Goal: Transaction & Acquisition: Purchase product/service

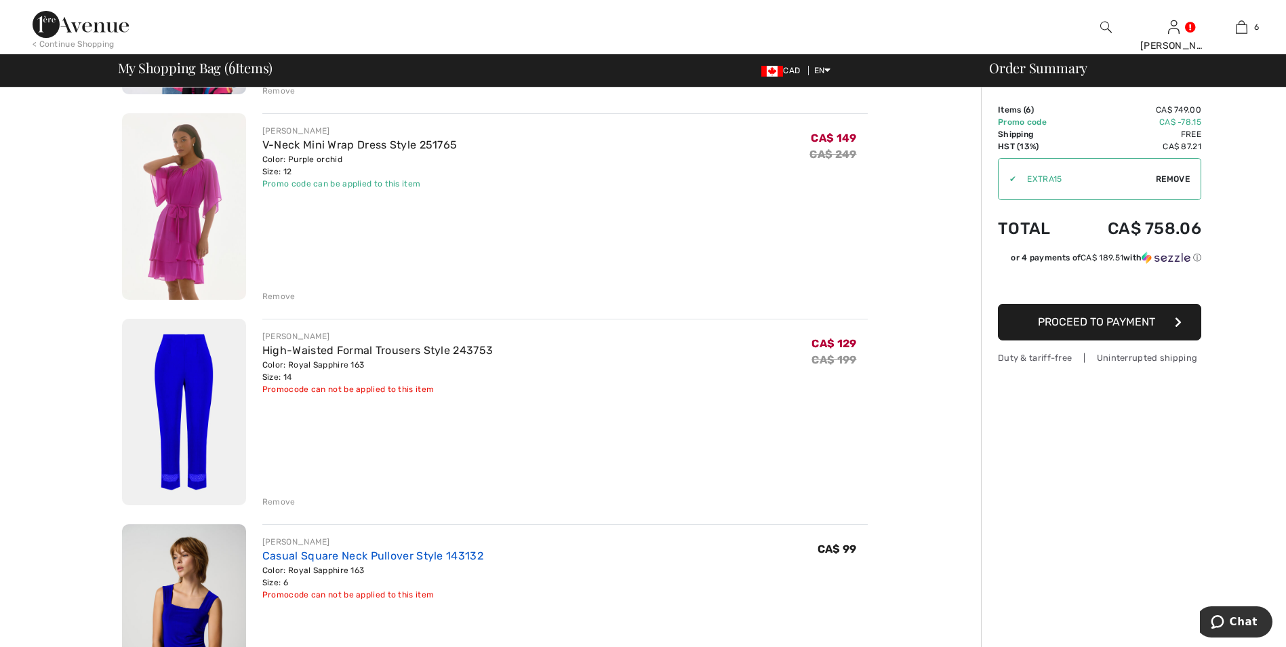
scroll to position [814, 0]
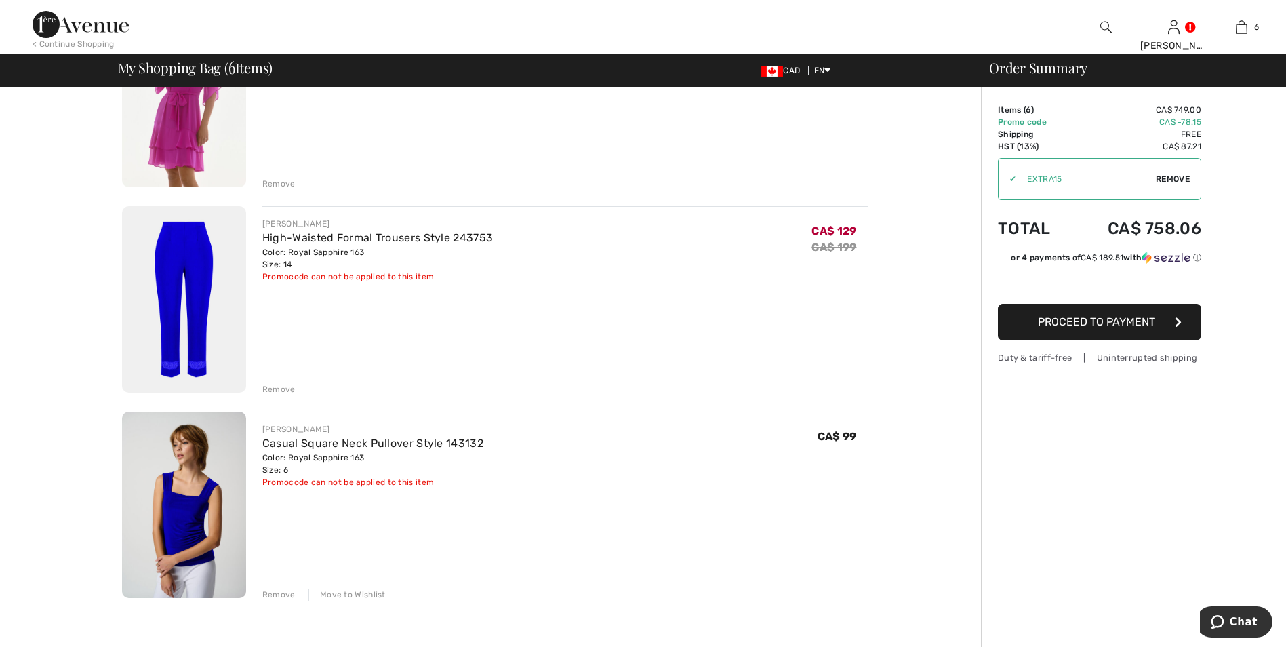
click at [357, 597] on div "Move to Wishlist" at bounding box center [347, 595] width 77 height 12
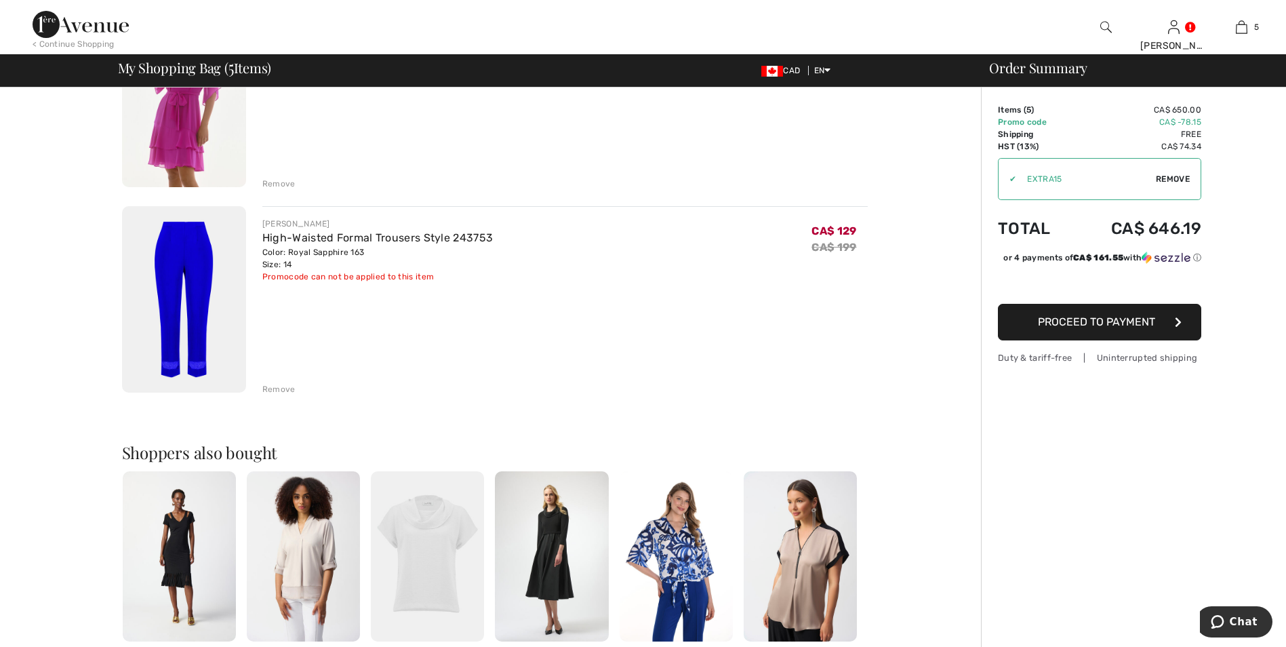
click at [276, 379] on div "JOSEPH RIBKOFF High-Waisted Formal Trousers Style 243753 Color: Royal Sapphire …" at bounding box center [565, 300] width 606 height 189
click at [277, 389] on div "Remove" at bounding box center [278, 389] width 33 height 12
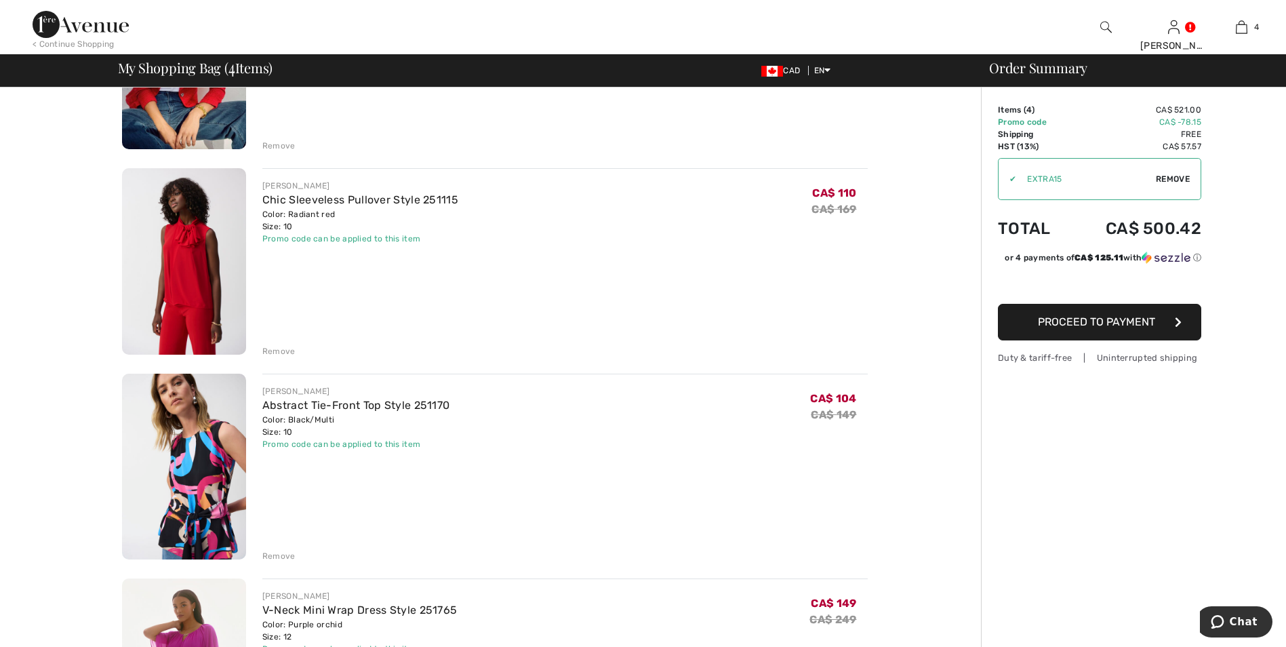
scroll to position [0, 0]
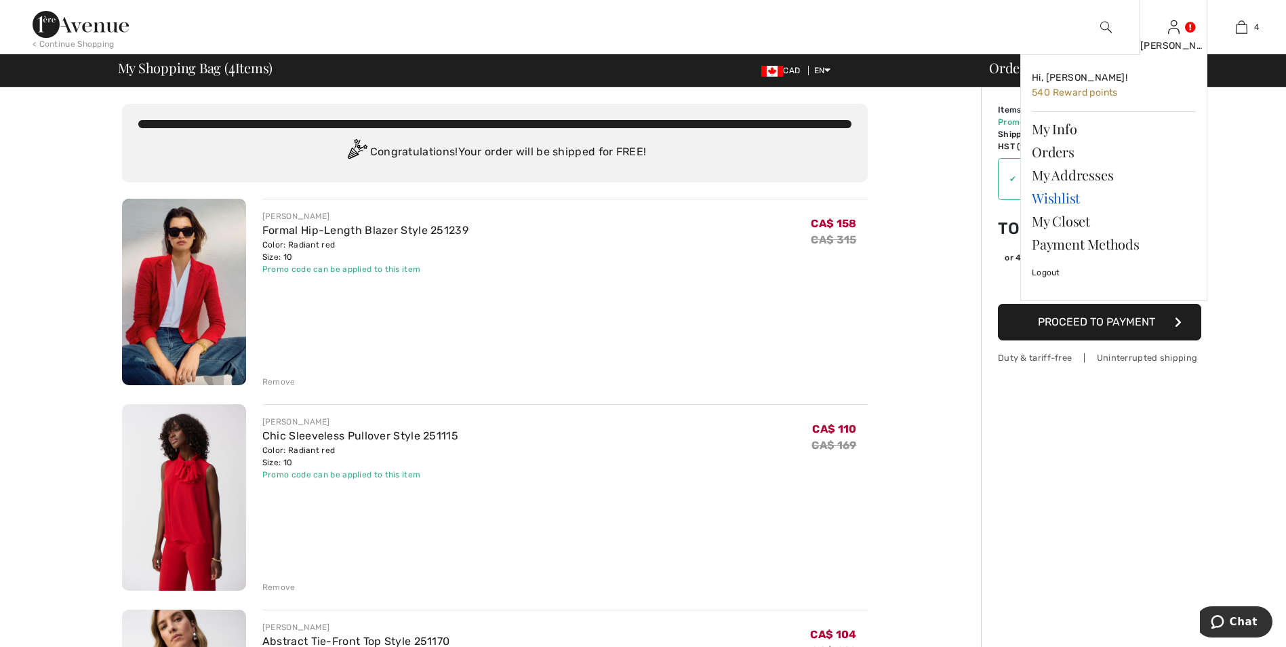
click at [1053, 199] on link "Wishlist" at bounding box center [1114, 197] width 164 height 23
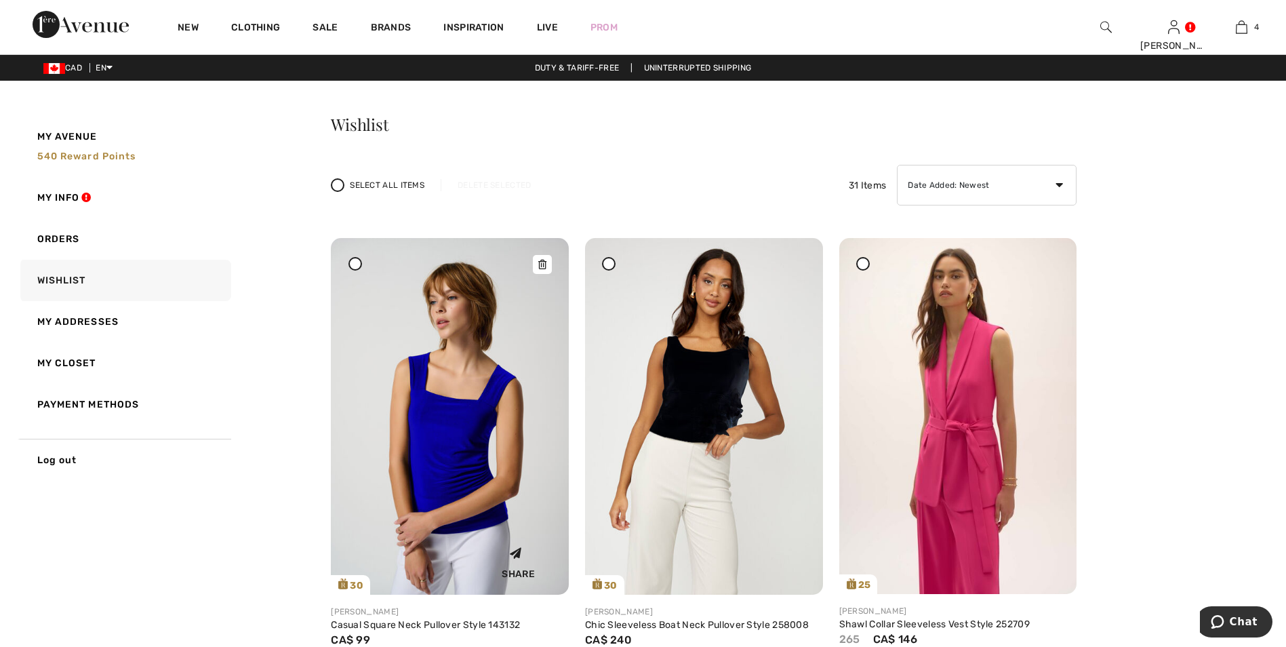
click at [460, 439] on img at bounding box center [450, 416] width 238 height 357
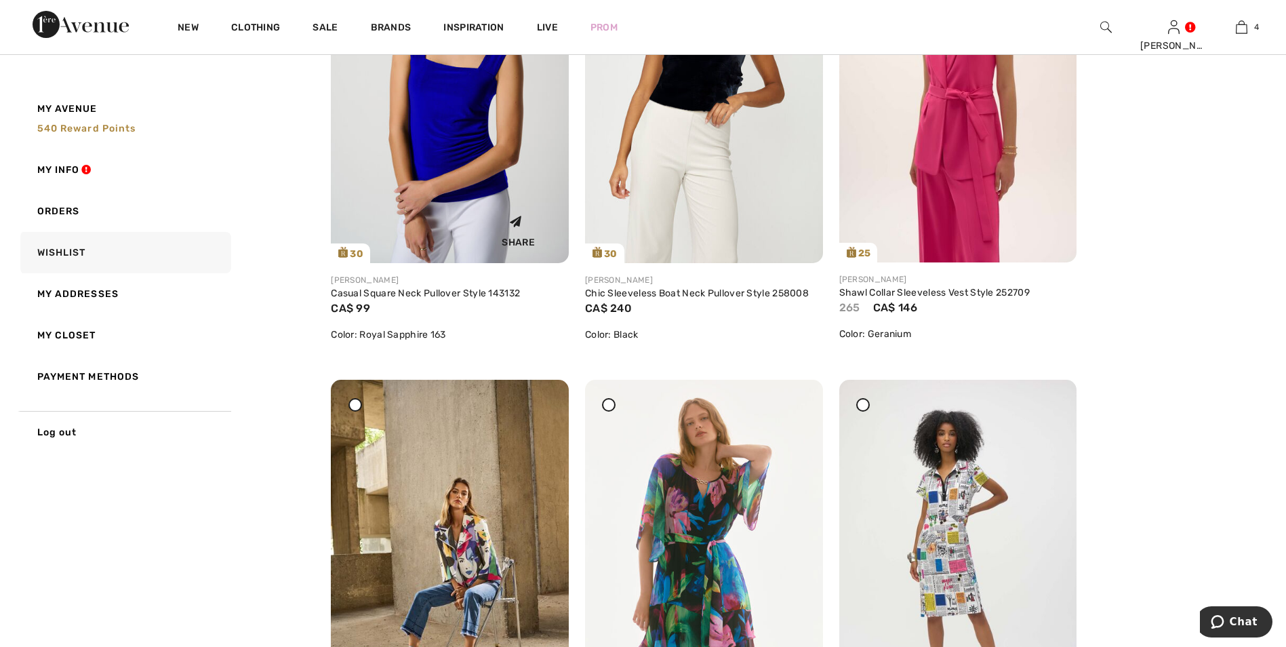
scroll to position [339, 0]
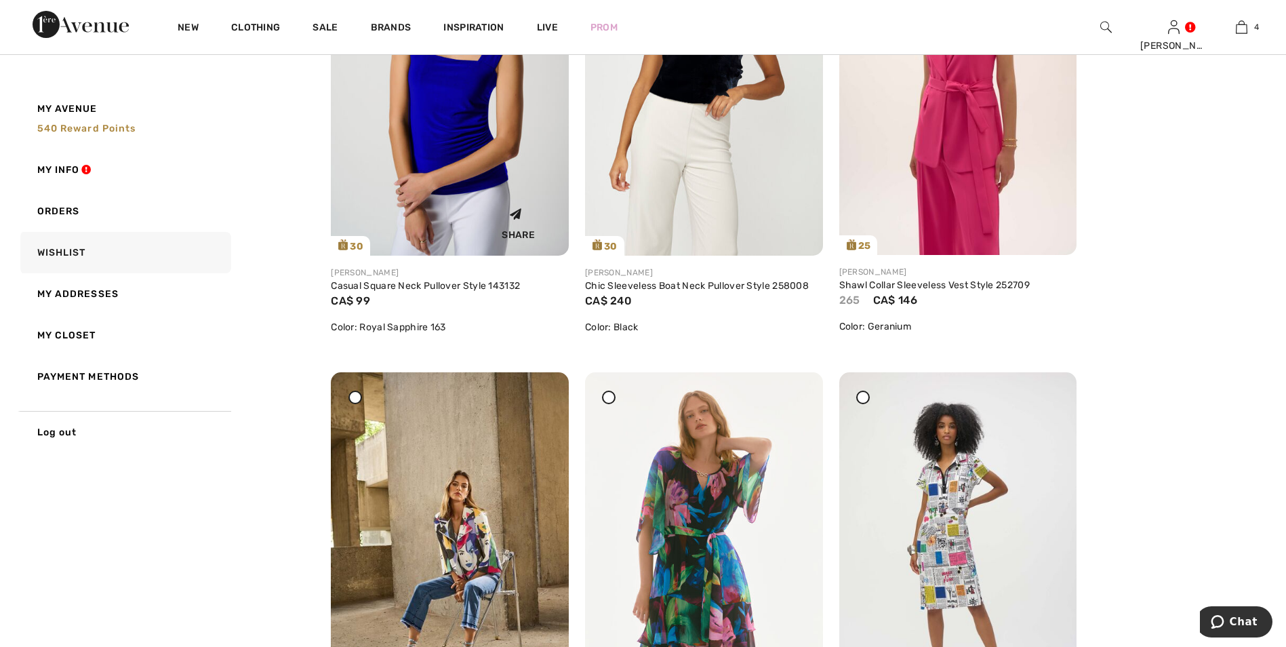
click at [466, 119] on img at bounding box center [450, 77] width 238 height 357
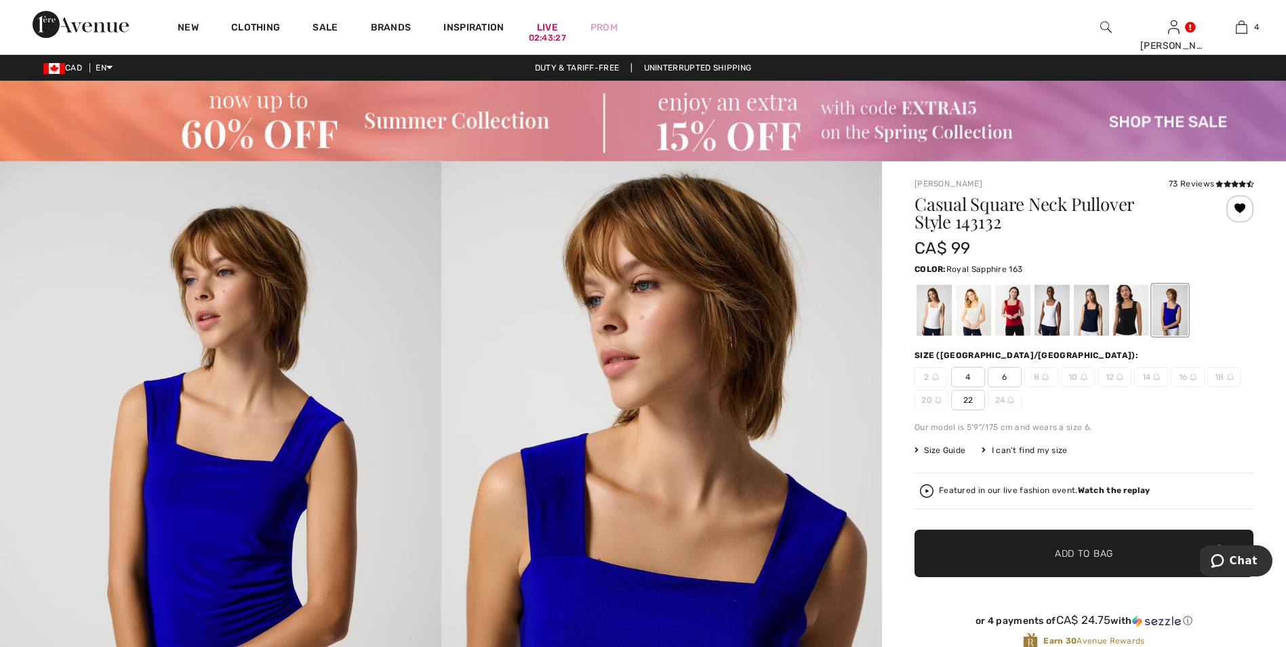
click at [1005, 378] on span "6" at bounding box center [1005, 377] width 34 height 20
click at [1104, 554] on span "Add to Bag" at bounding box center [1084, 553] width 58 height 14
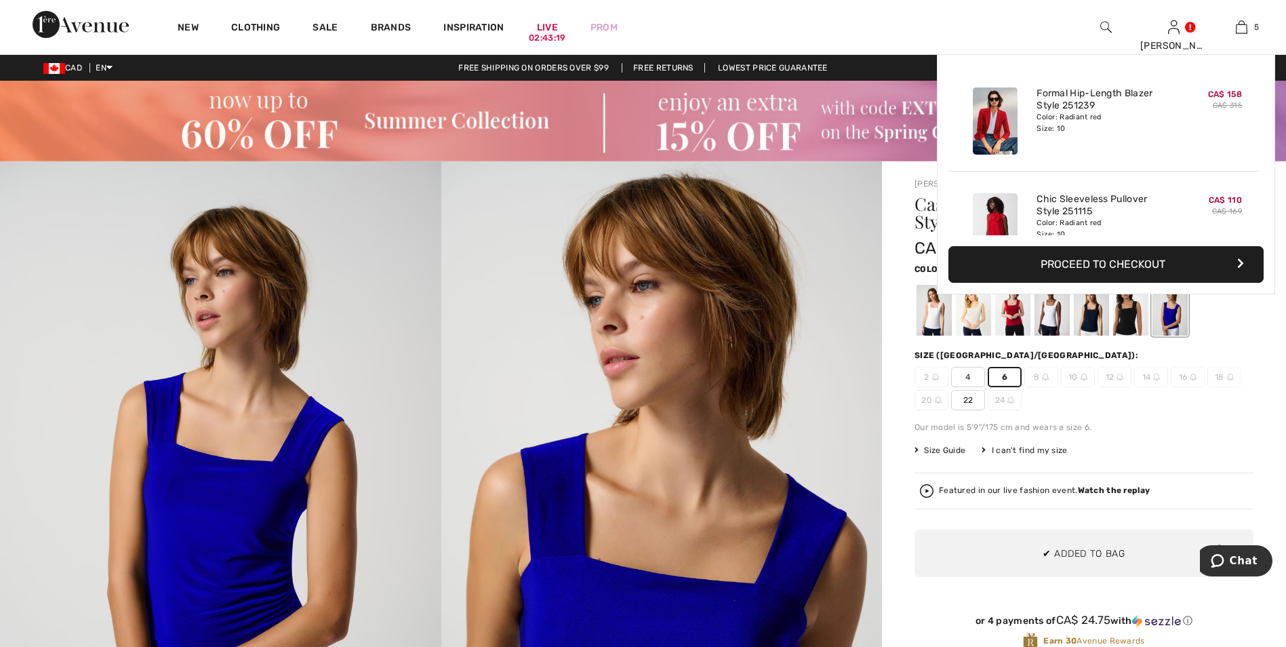
scroll to position [359, 0]
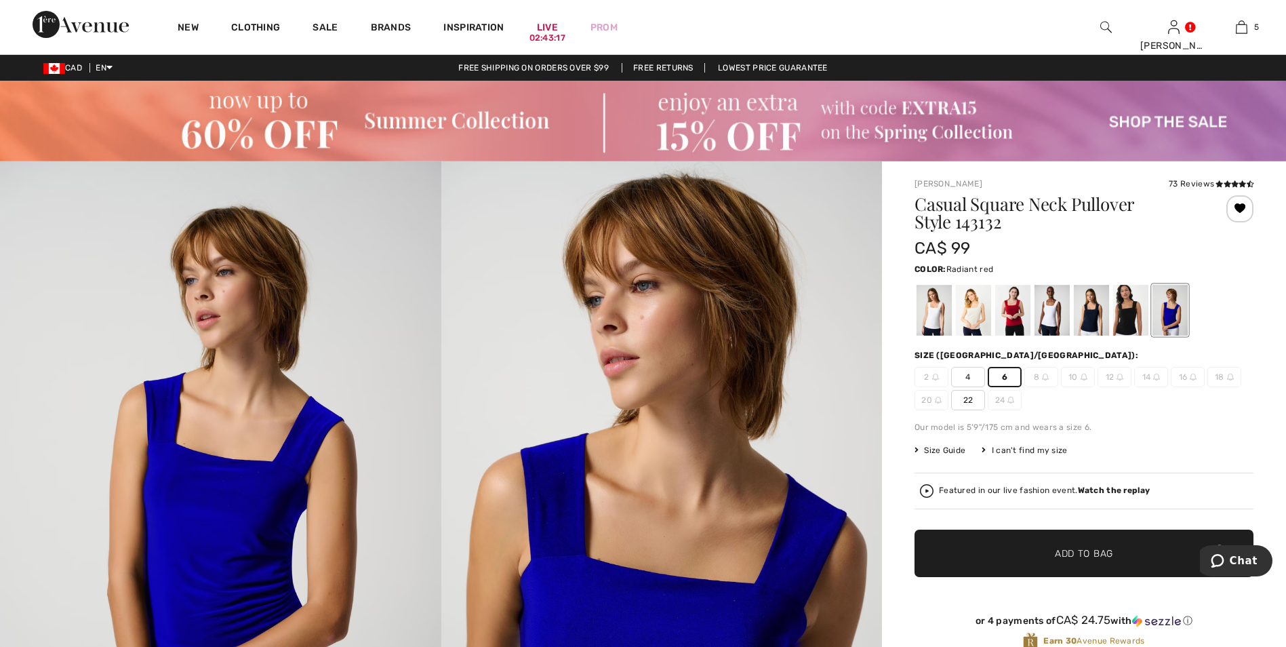
click at [1009, 313] on div at bounding box center [1012, 310] width 35 height 51
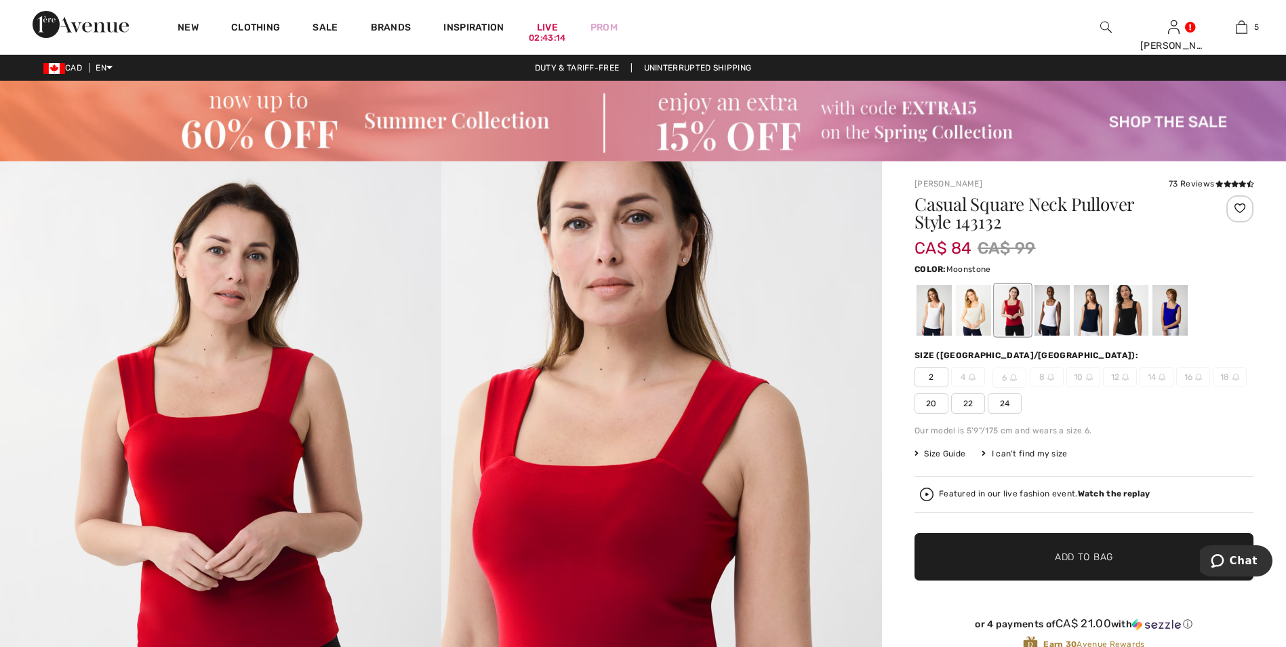
click at [979, 313] on div at bounding box center [973, 310] width 35 height 51
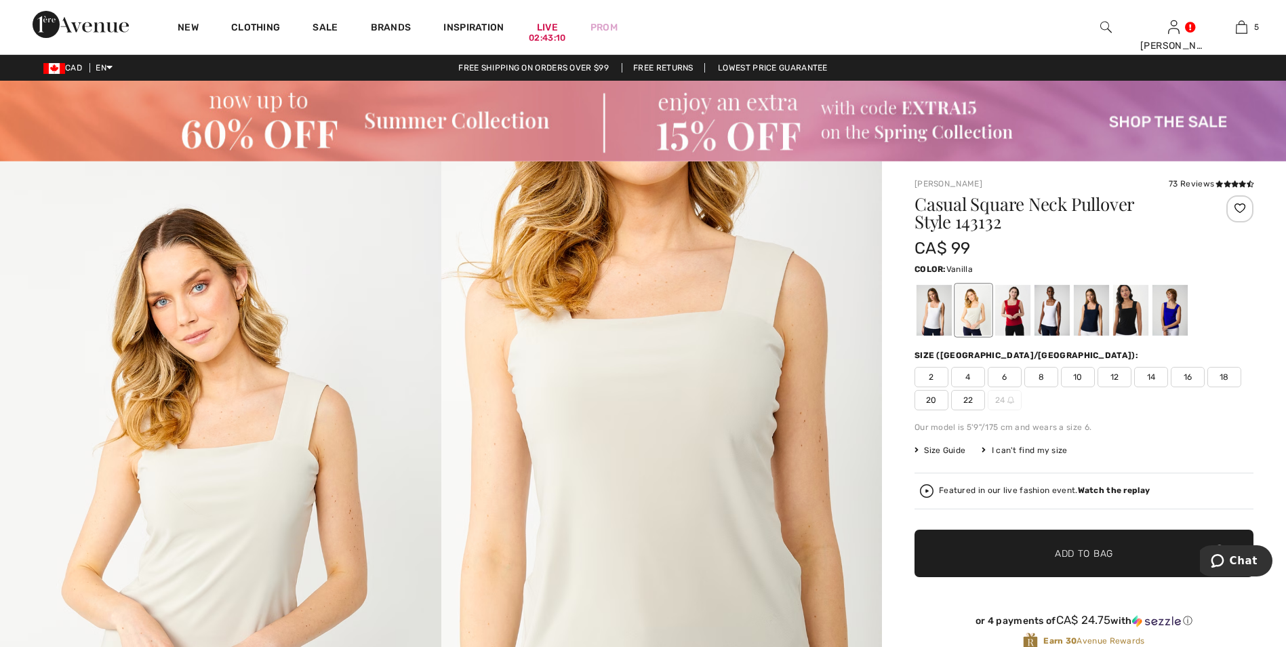
click at [945, 316] on div at bounding box center [934, 310] width 35 height 51
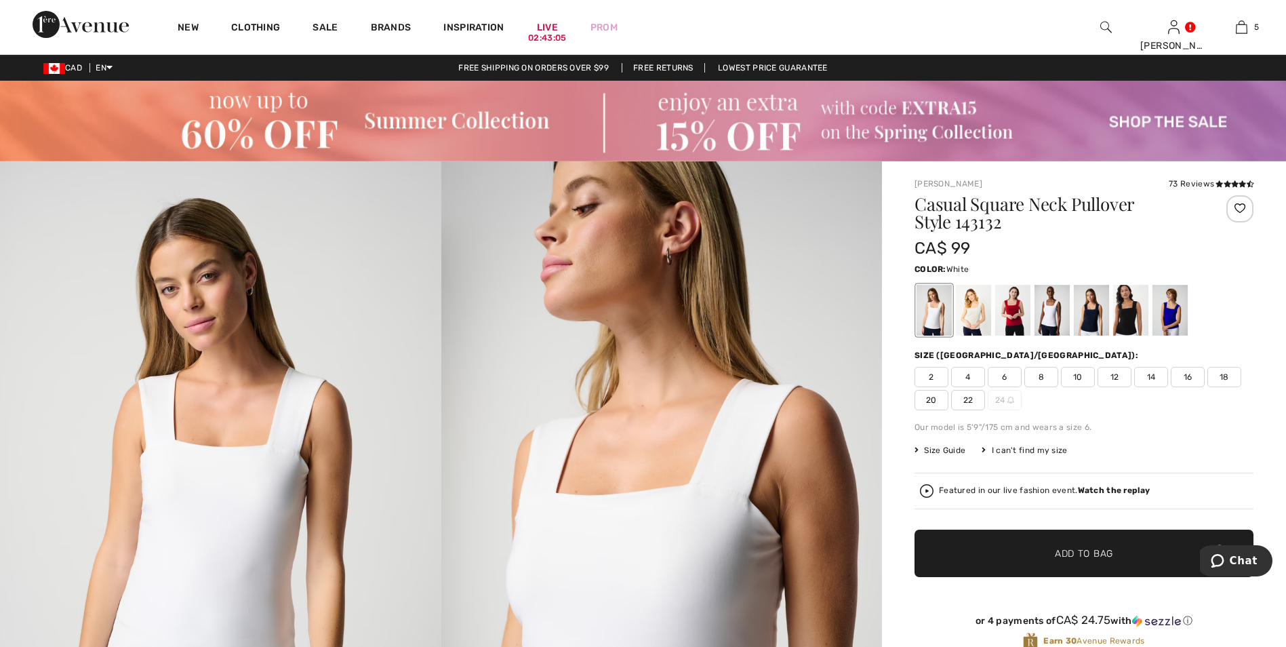
click at [1056, 328] on div at bounding box center [1052, 310] width 35 height 51
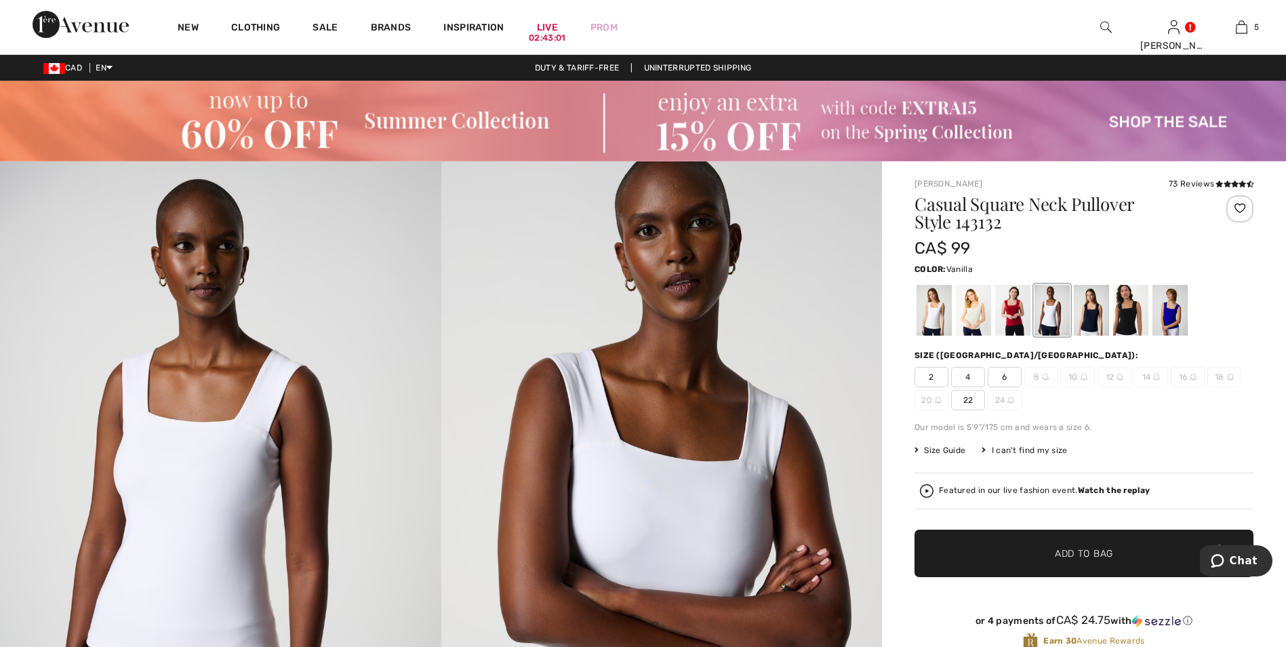
click at [935, 310] on div at bounding box center [934, 310] width 35 height 51
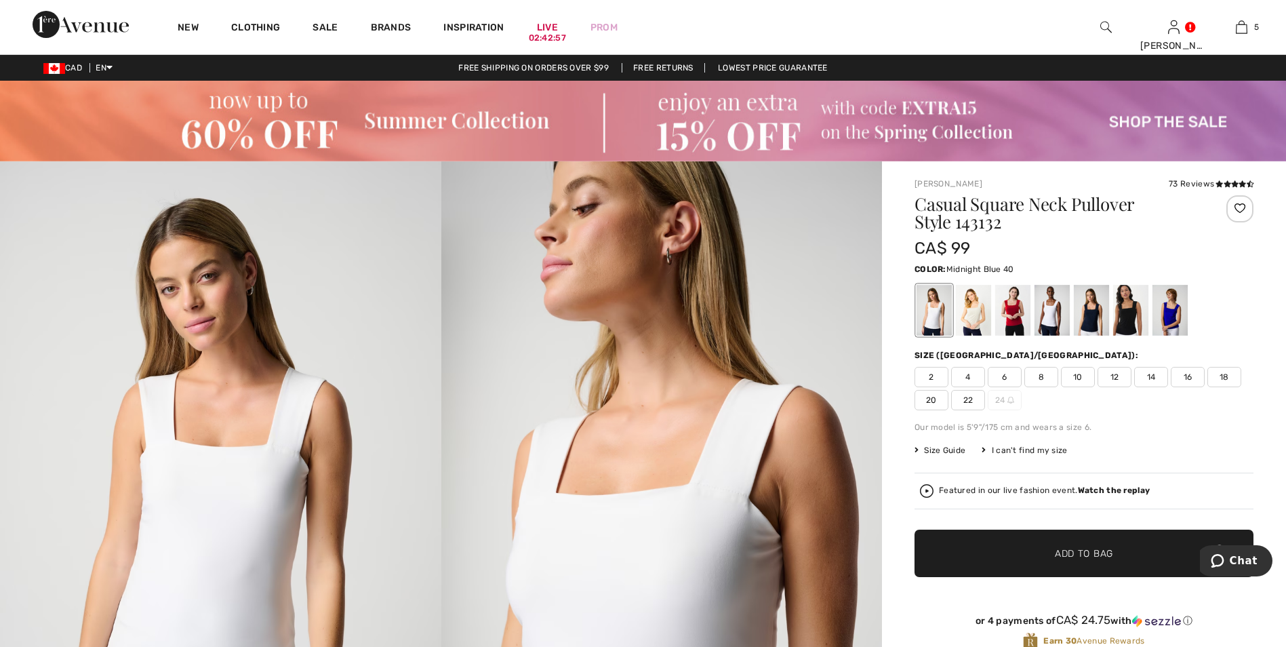
click at [1095, 314] on div at bounding box center [1091, 310] width 35 height 51
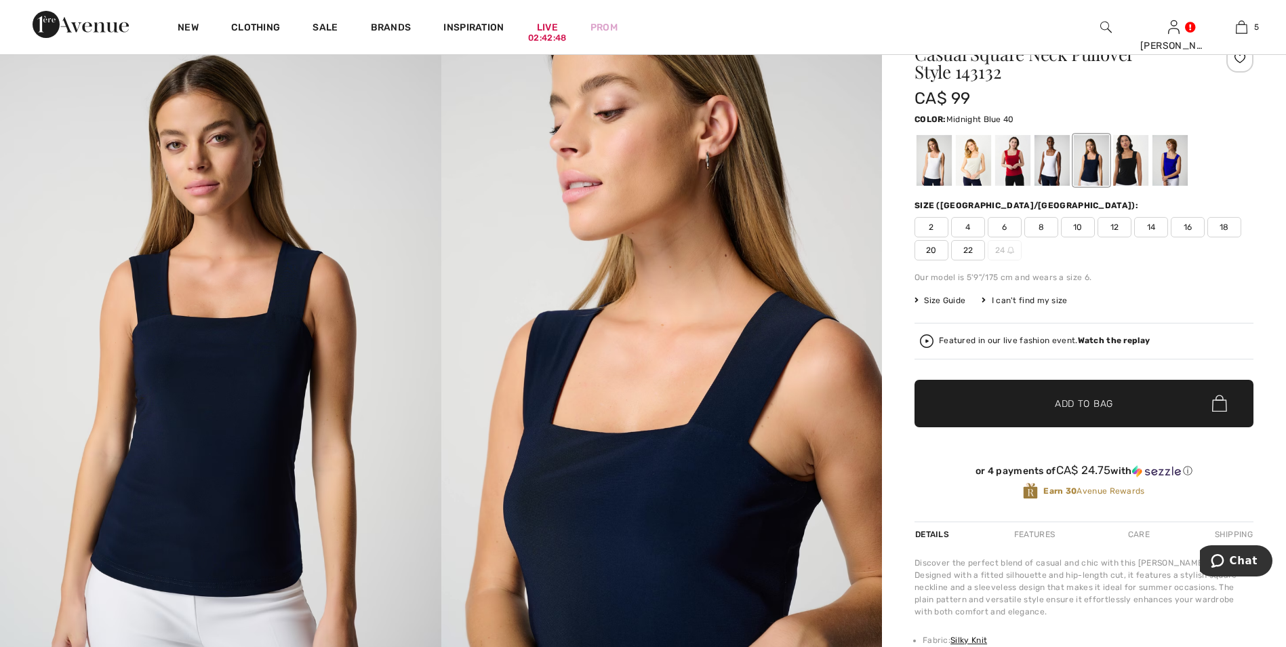
scroll to position [136, 0]
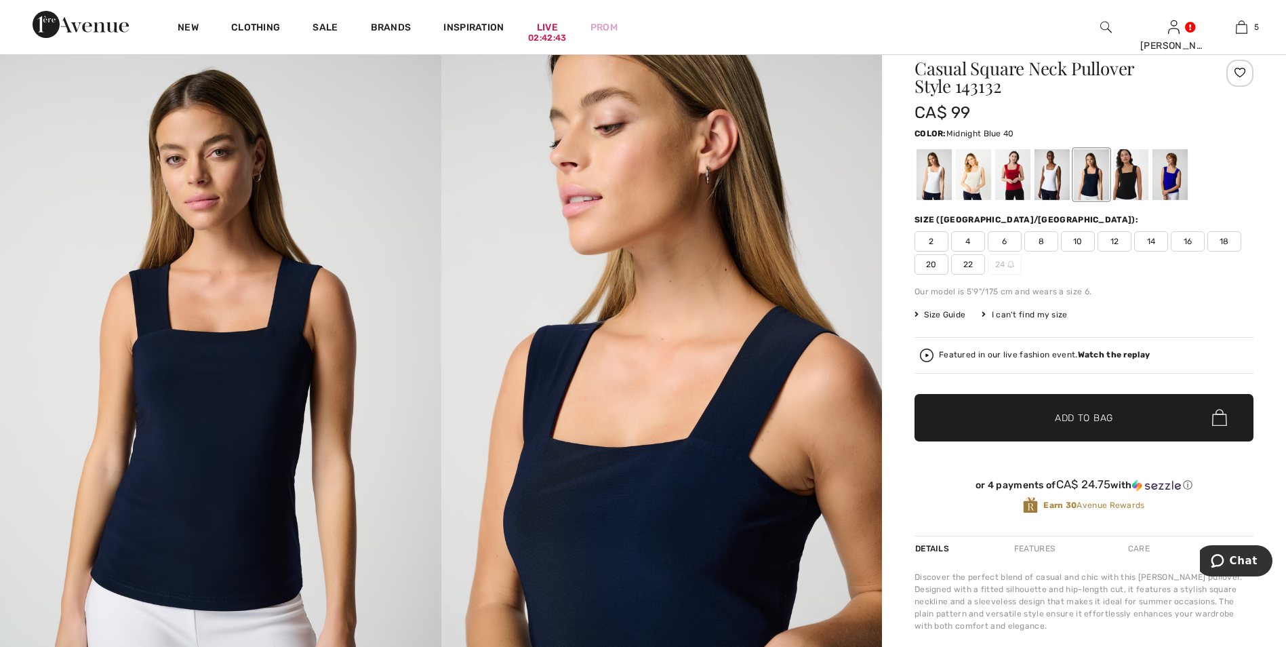
click at [1240, 71] on div at bounding box center [1240, 73] width 27 height 27
click at [1239, 69] on div at bounding box center [1240, 73] width 27 height 27
click at [1132, 188] on div at bounding box center [1130, 174] width 35 height 51
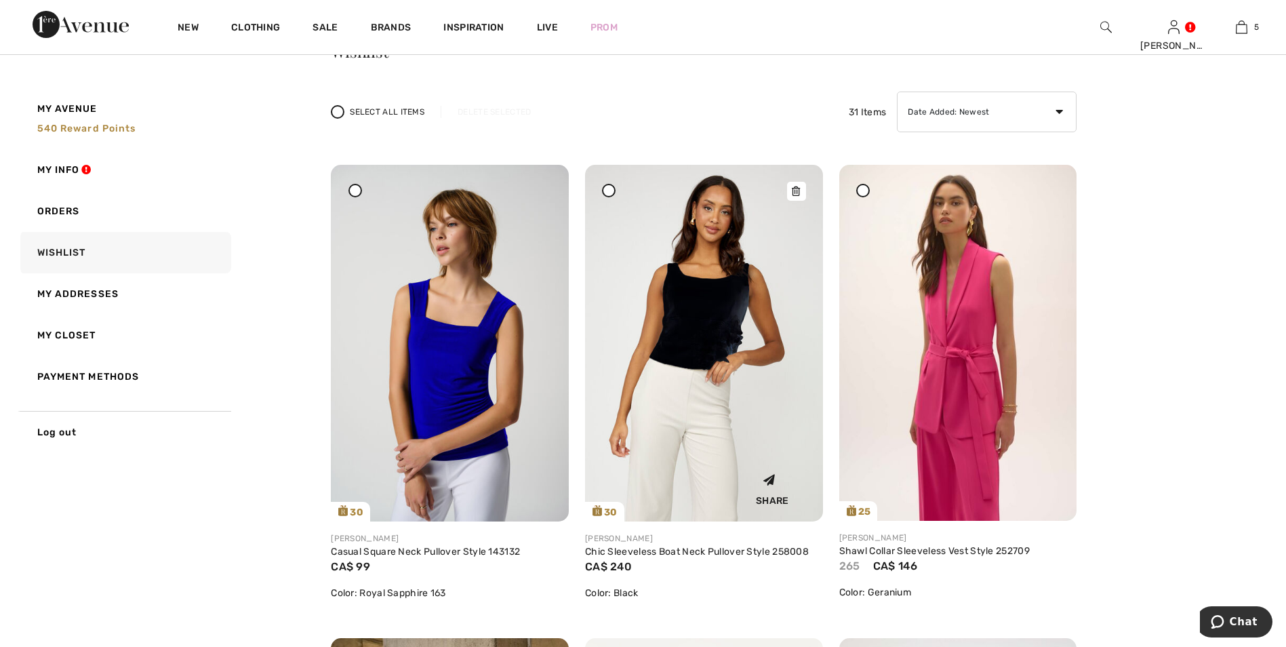
scroll to position [68, 0]
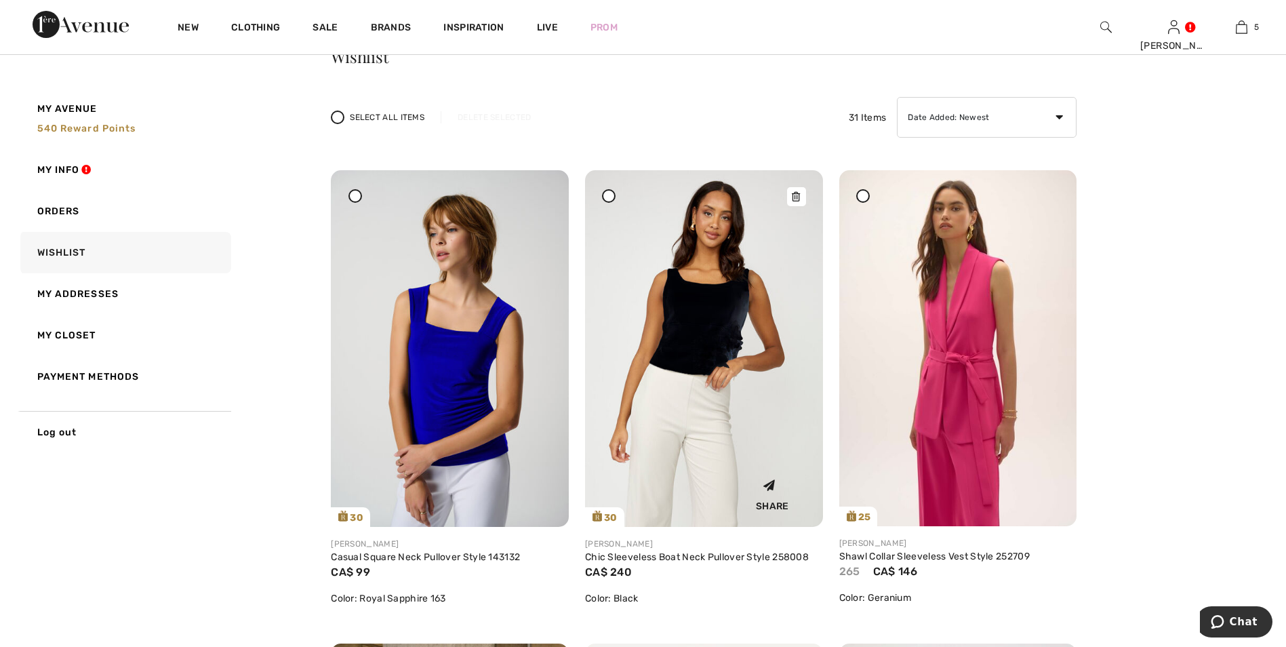
click at [716, 361] on img at bounding box center [704, 348] width 238 height 357
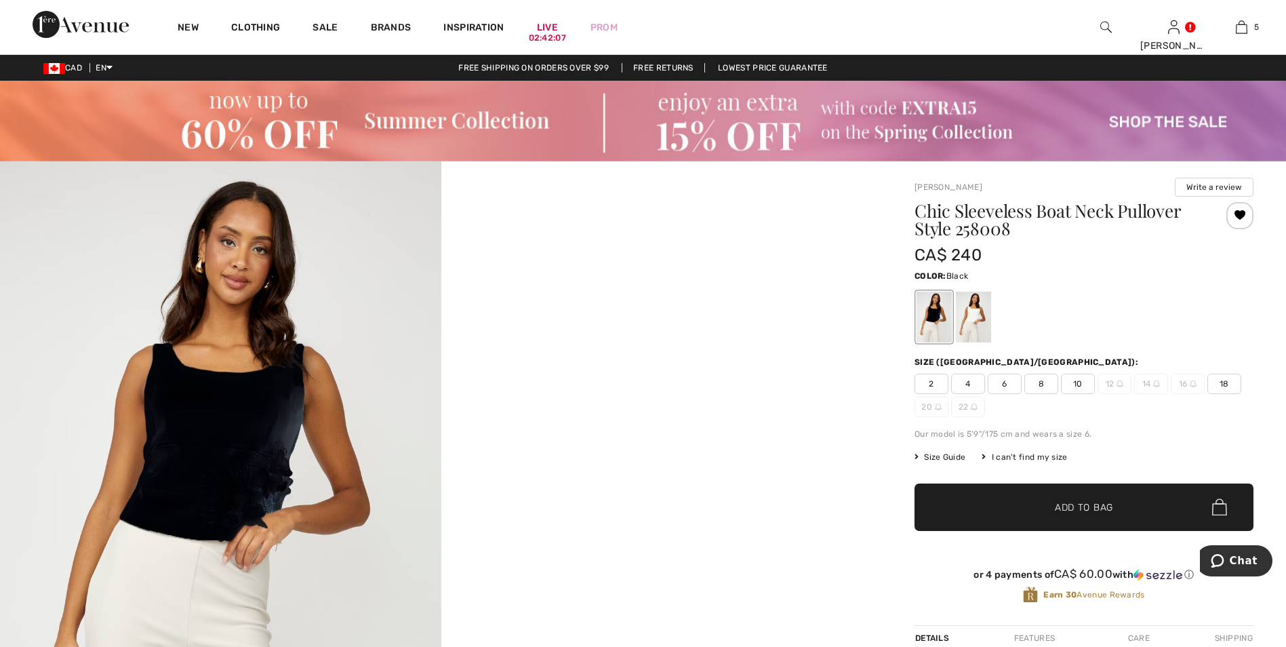
click at [1240, 216] on div at bounding box center [1240, 215] width 27 height 27
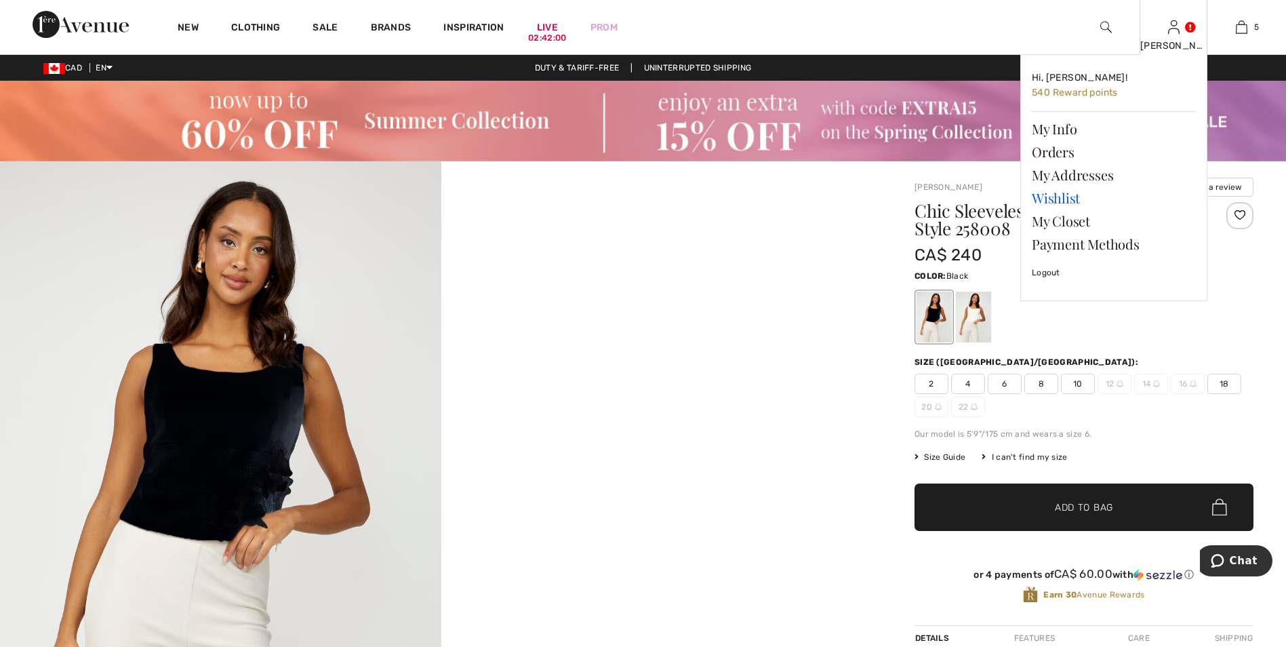
click at [1067, 202] on link "Wishlist" at bounding box center [1114, 197] width 164 height 23
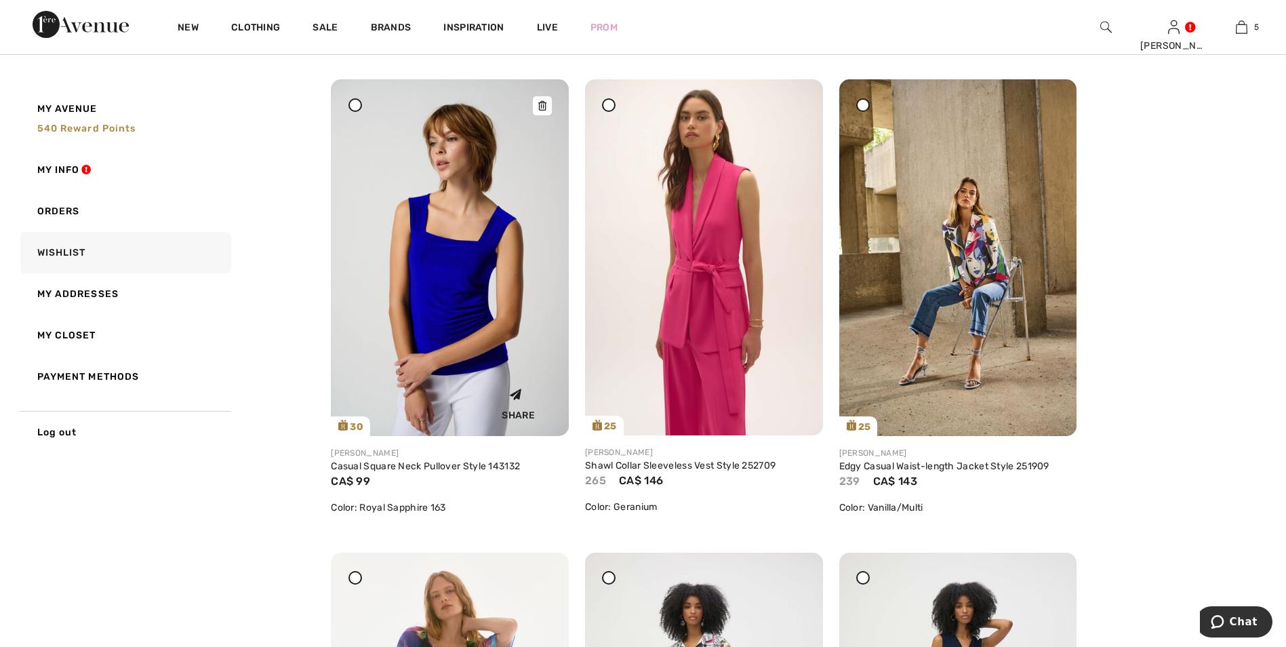
scroll to position [136, 0]
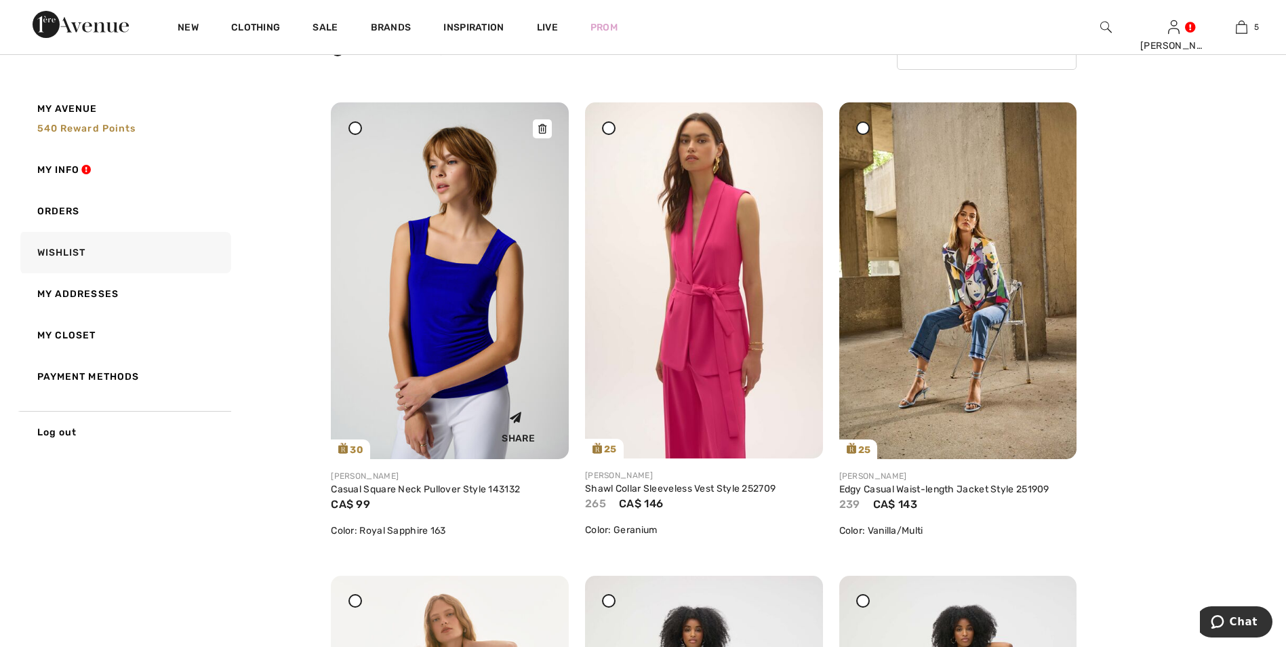
click at [466, 287] on img at bounding box center [450, 280] width 238 height 357
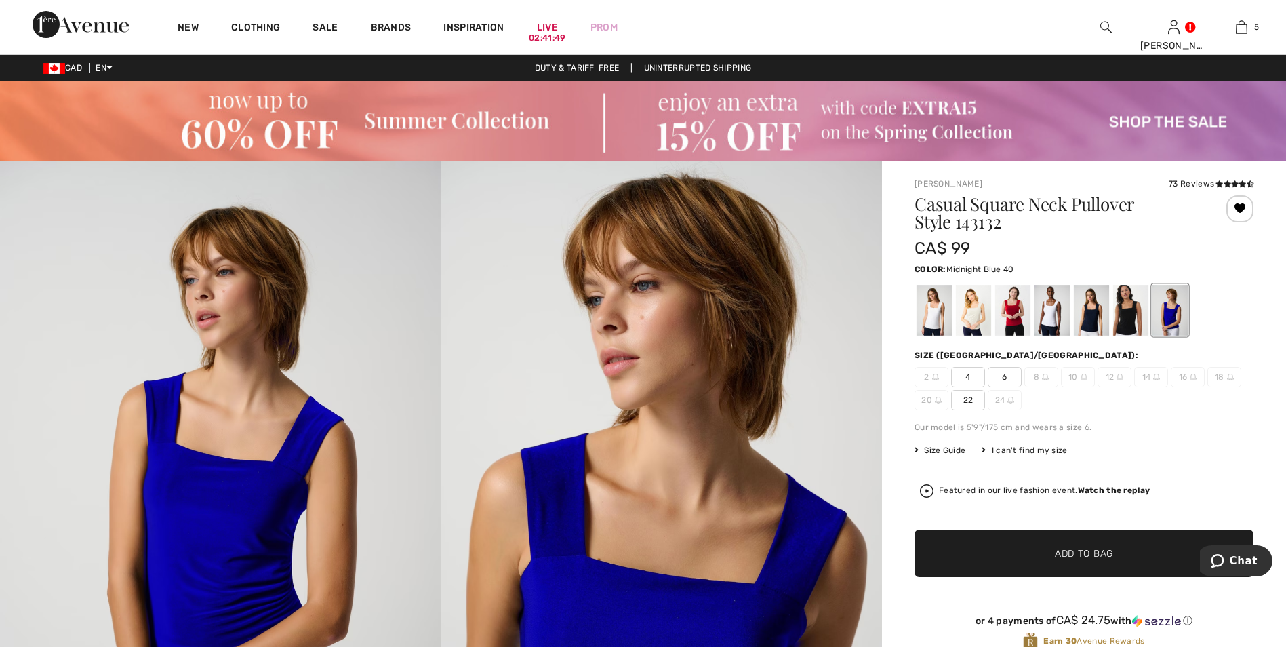
click at [1089, 321] on div at bounding box center [1091, 310] width 35 height 51
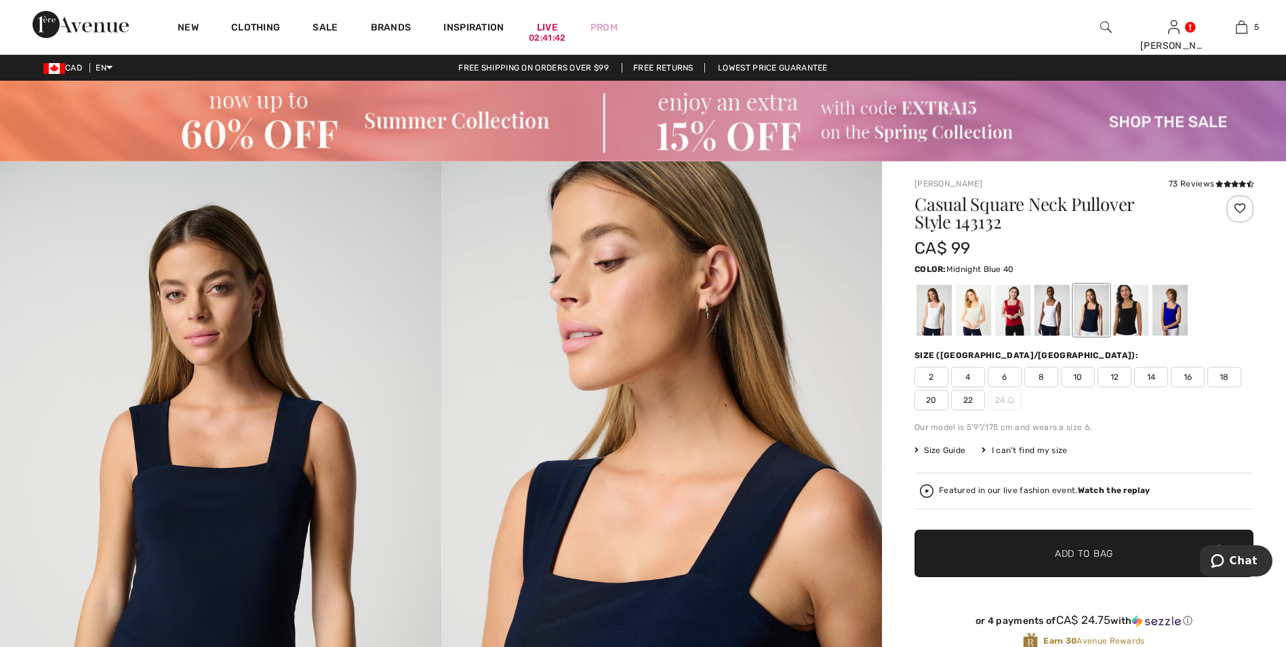
click at [1115, 380] on span "12" at bounding box center [1115, 377] width 34 height 20
click at [1053, 561] on span "✔ Added to Bag Add to Bag" at bounding box center [1084, 553] width 339 height 47
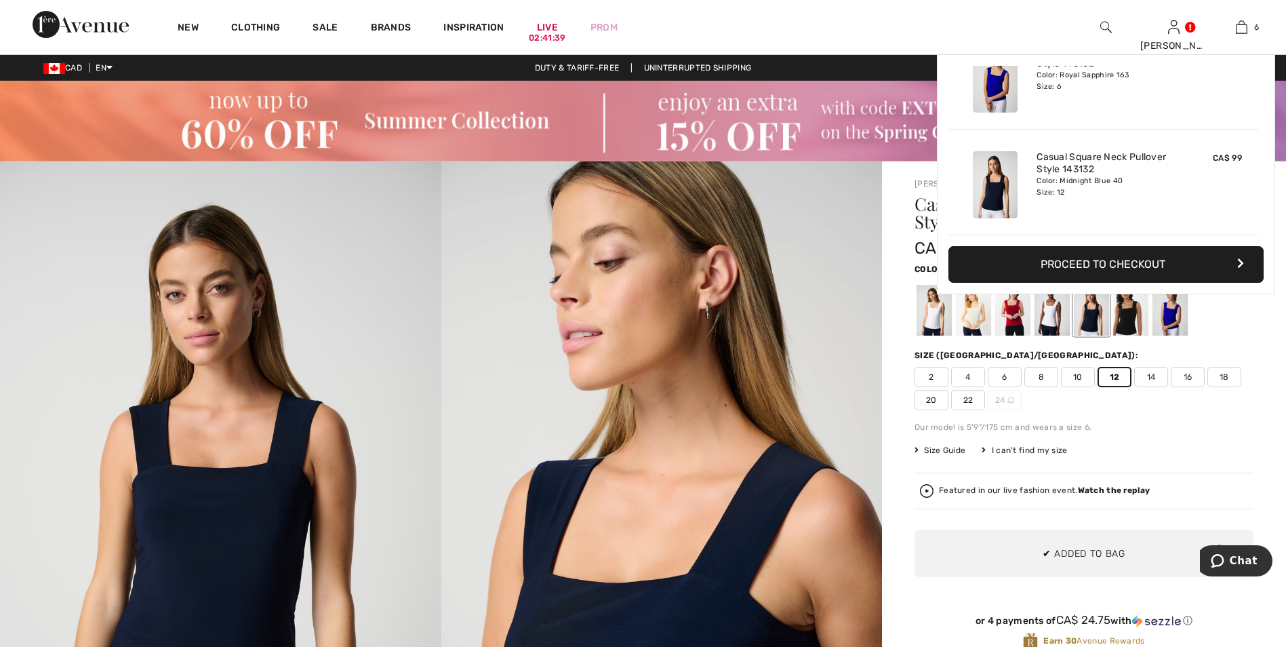
scroll to position [465, 0]
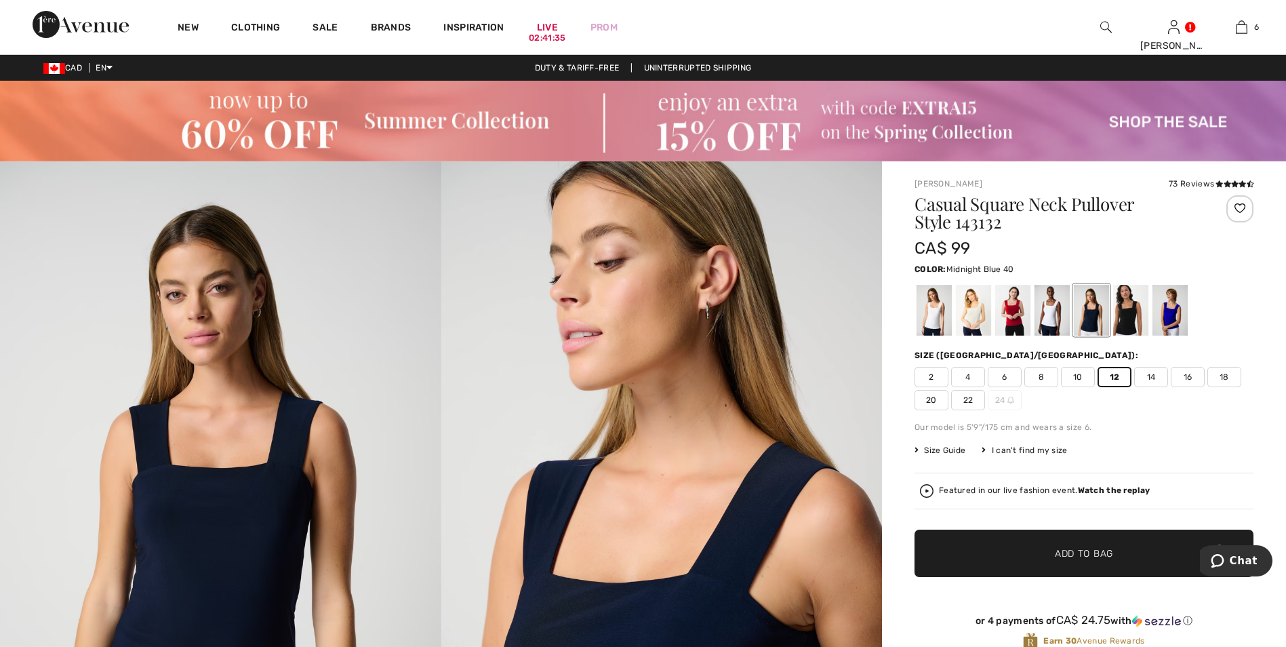
click at [1081, 380] on span "10" at bounding box center [1078, 377] width 34 height 20
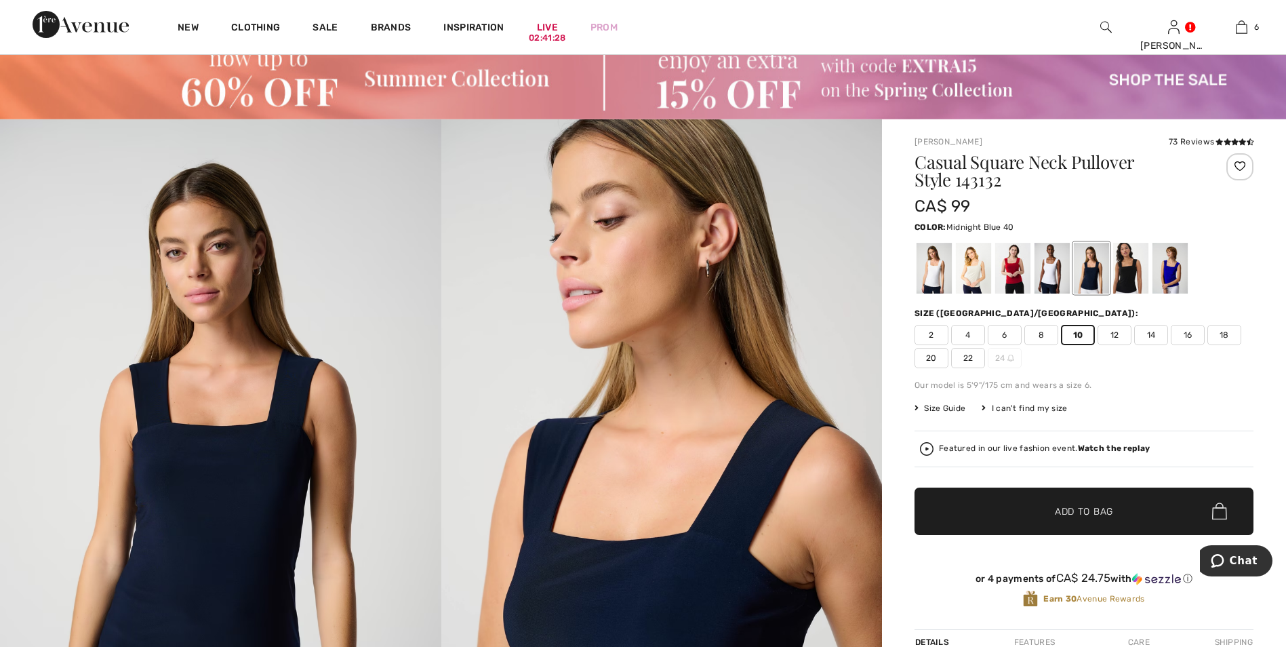
scroll to position [0, 0]
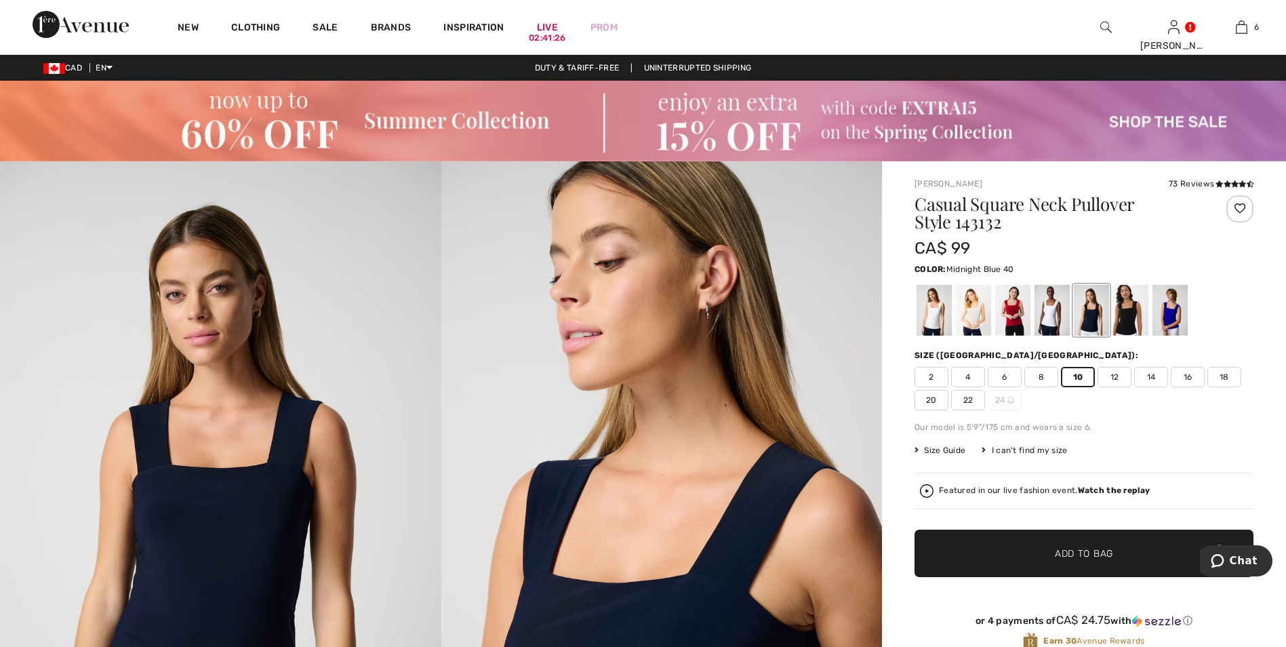
click at [1240, 207] on div at bounding box center [1240, 208] width 27 height 27
click at [1242, 208] on div at bounding box center [1240, 208] width 27 height 27
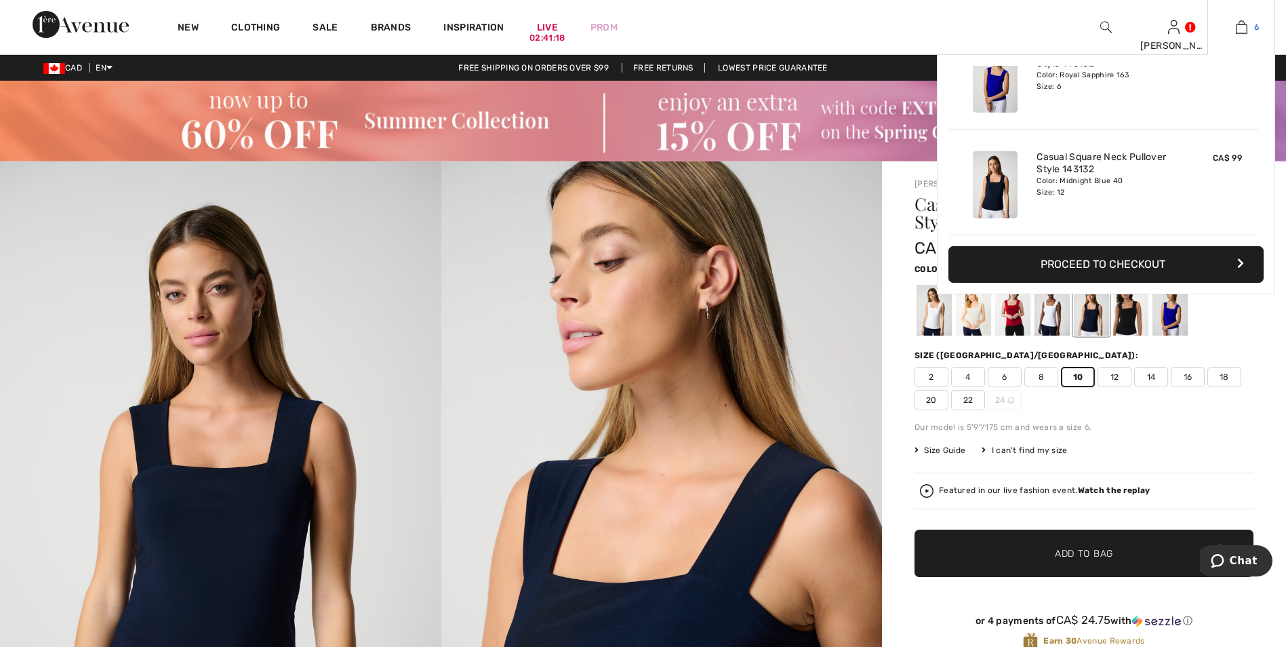
click at [1244, 22] on img at bounding box center [1242, 27] width 12 height 16
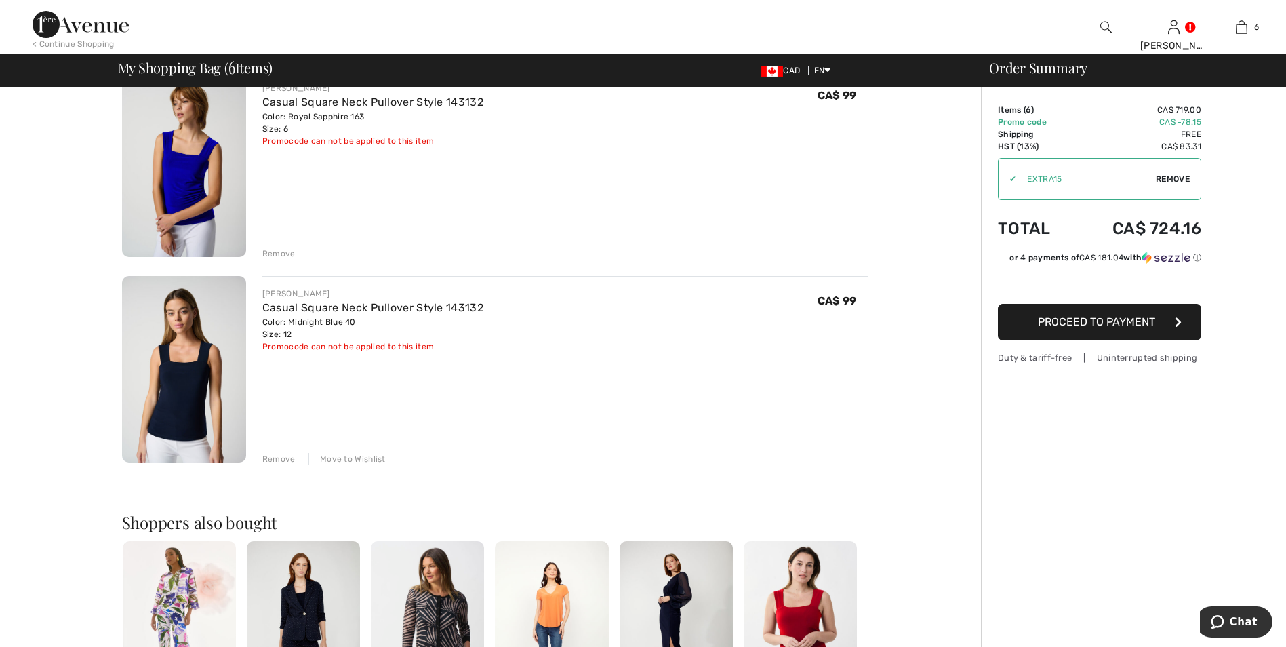
scroll to position [882, 0]
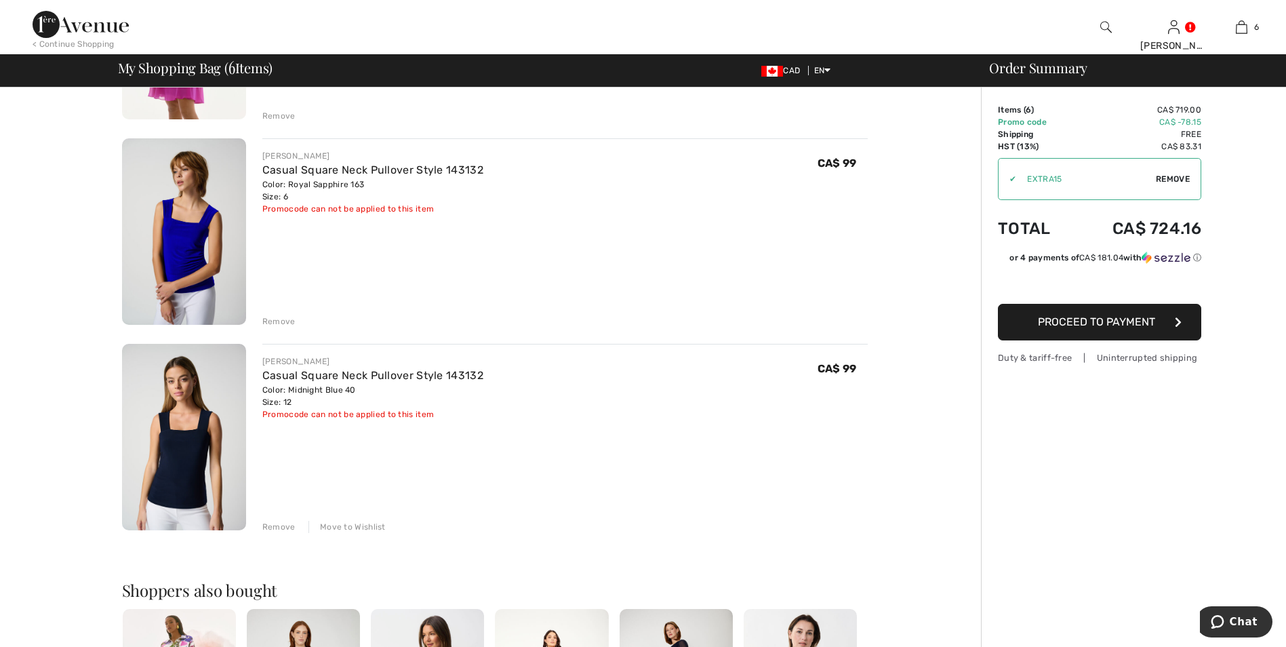
click at [349, 526] on div "Move to Wishlist" at bounding box center [347, 527] width 77 height 12
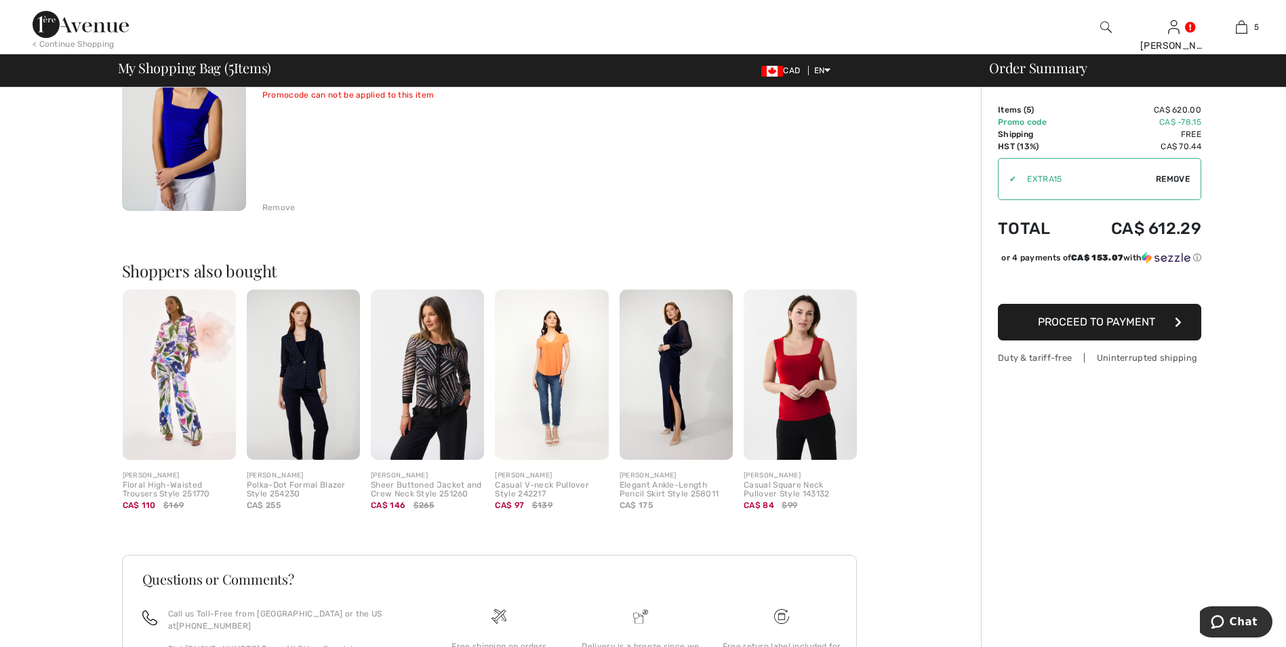
scroll to position [1085, 0]
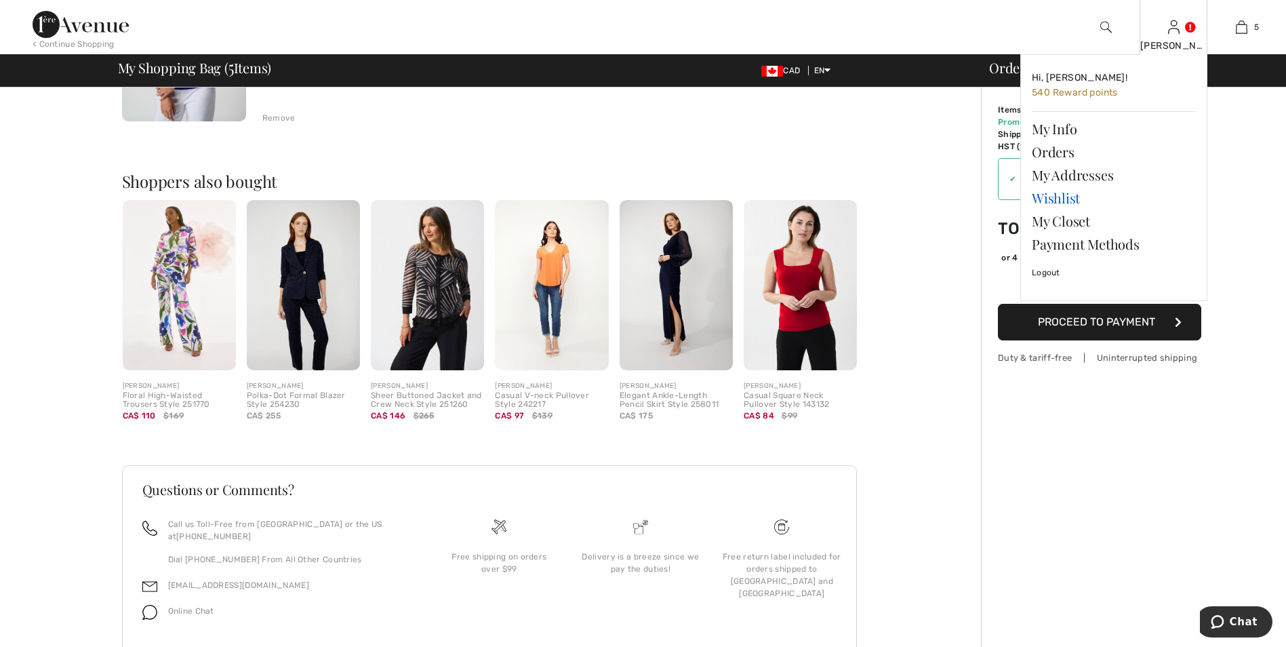
click at [1063, 199] on link "Wishlist" at bounding box center [1114, 197] width 164 height 23
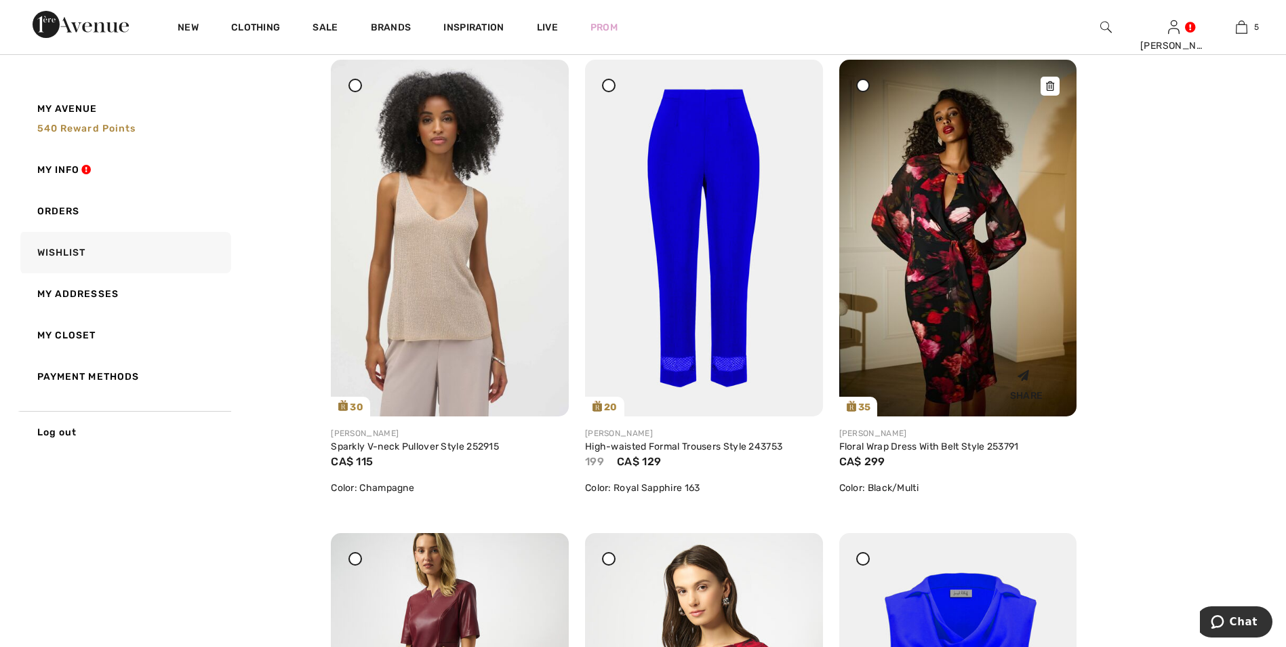
scroll to position [2984, 0]
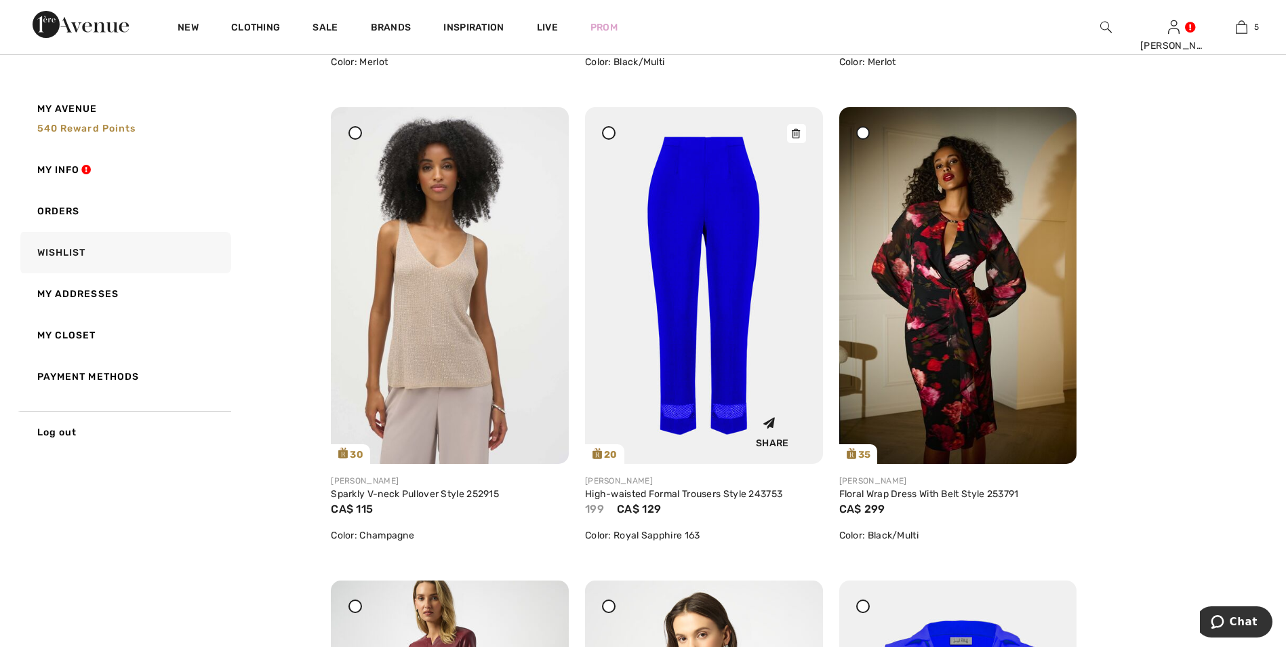
click at [749, 300] on img at bounding box center [704, 285] width 238 height 357
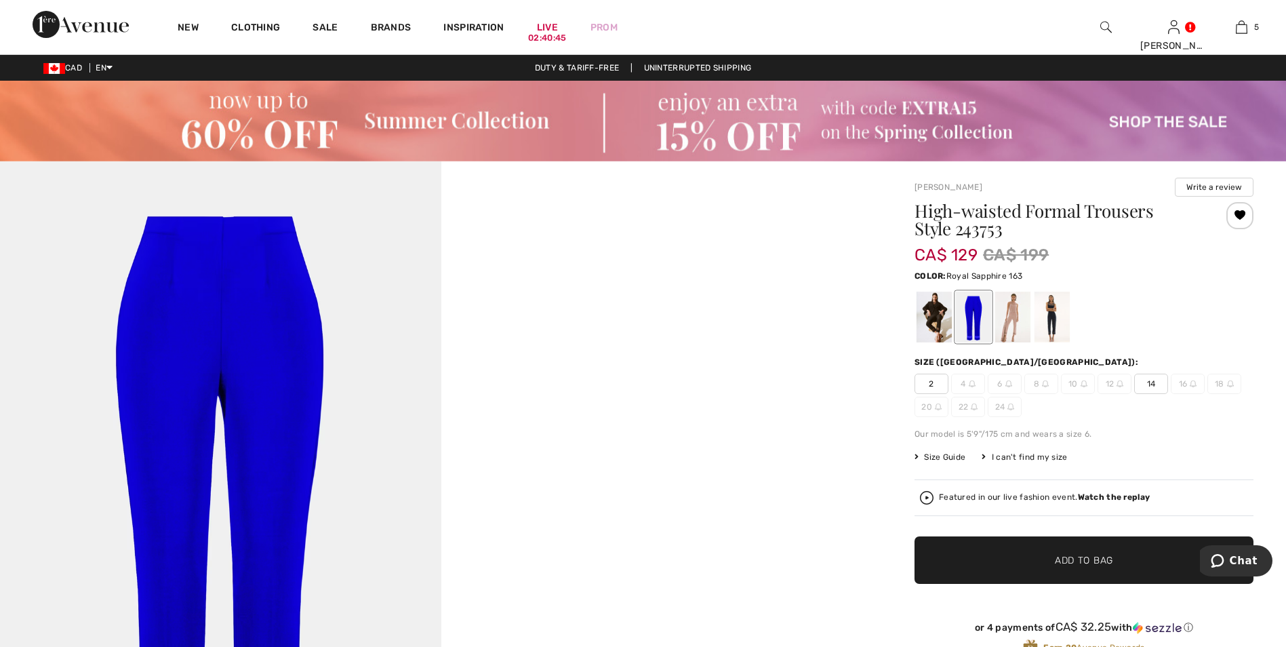
click at [1153, 382] on span "14" at bounding box center [1151, 384] width 34 height 20
click at [1063, 574] on span "✔ Added to Bag Add to Bag" at bounding box center [1084, 559] width 339 height 47
